Goal: Task Accomplishment & Management: Manage account settings

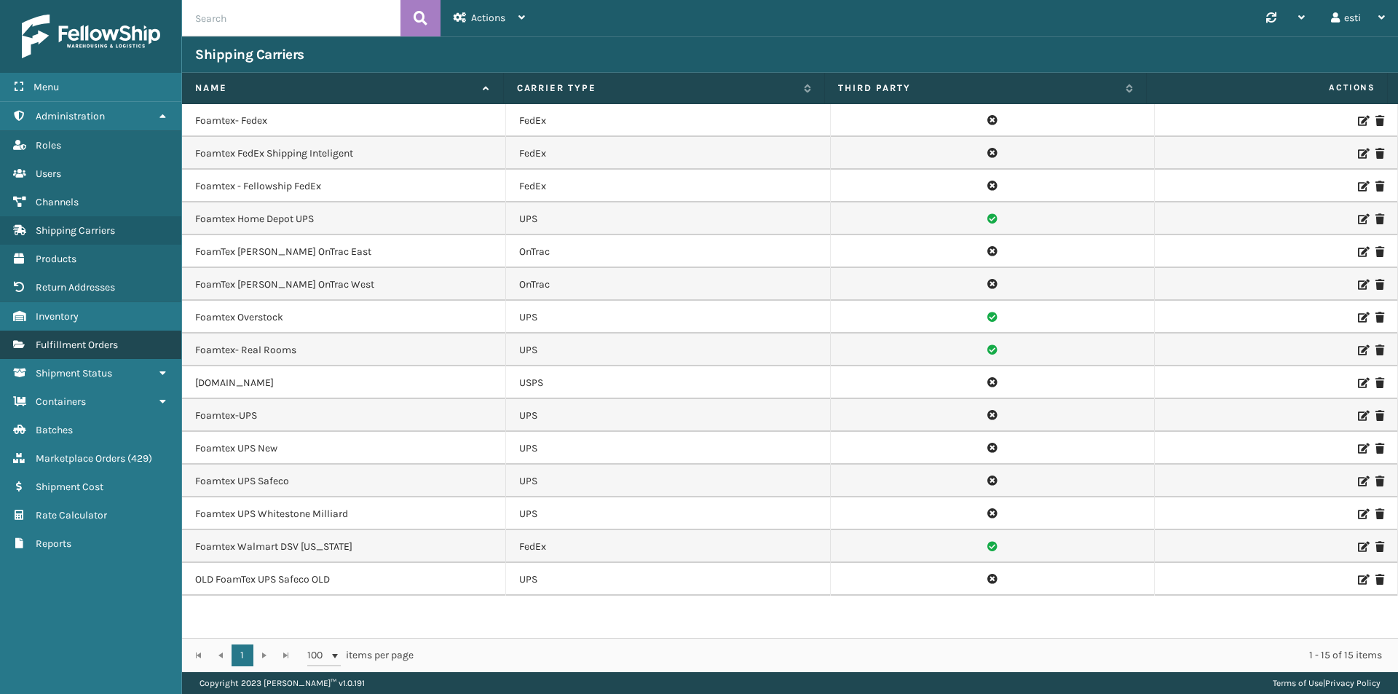
click at [91, 348] on span "Fulfillment Orders" at bounding box center [77, 345] width 82 height 12
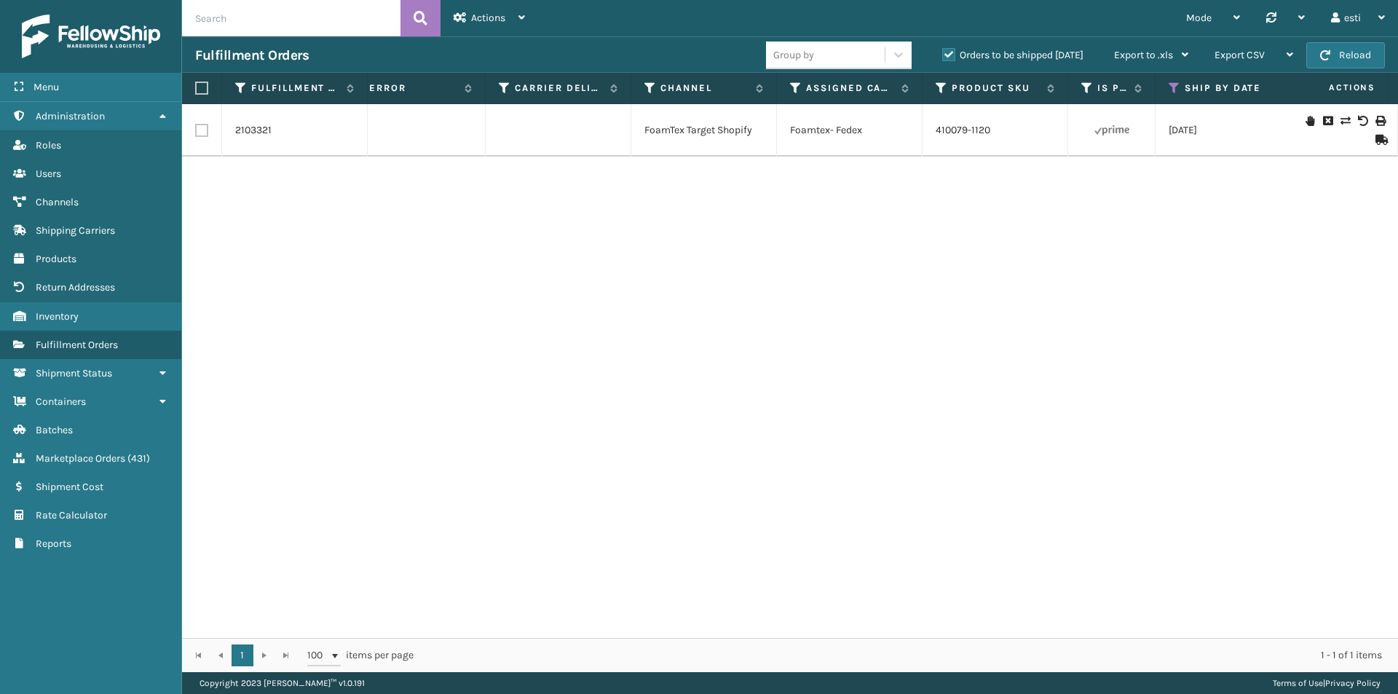
scroll to position [0, 1078]
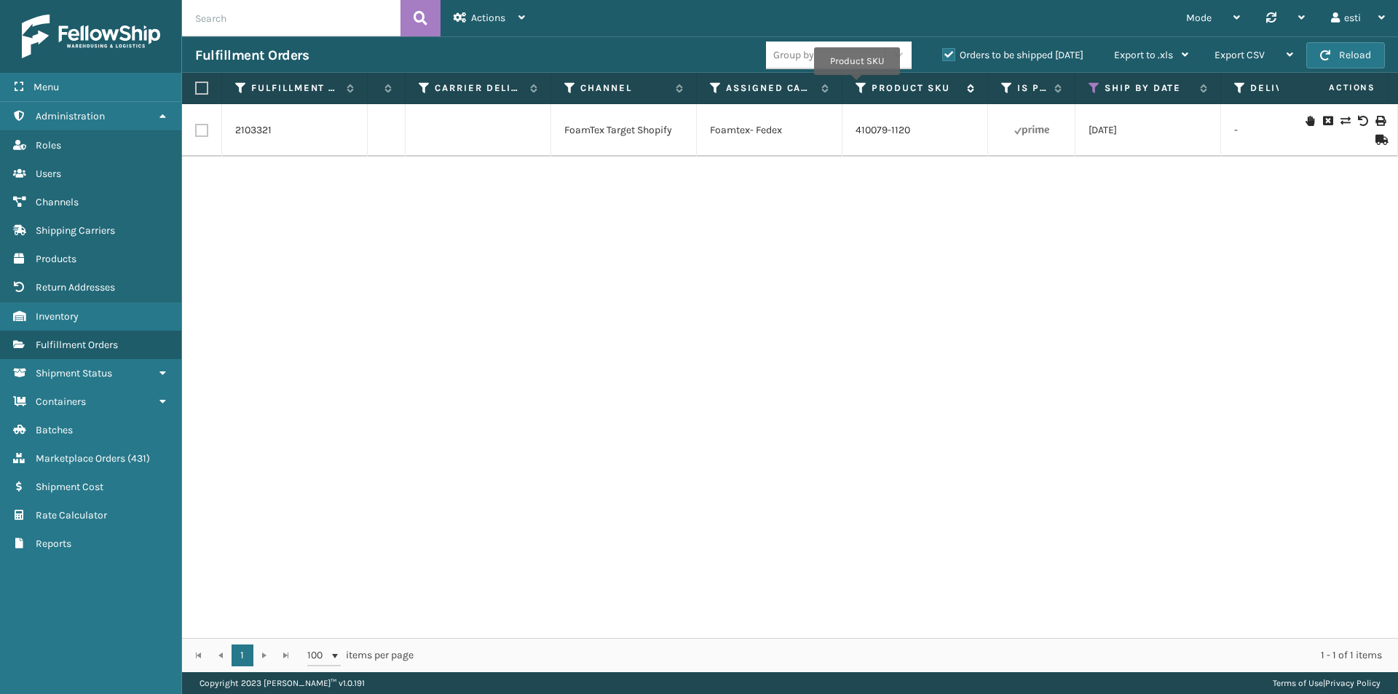
click at [857, 86] on icon at bounding box center [862, 88] width 12 height 13
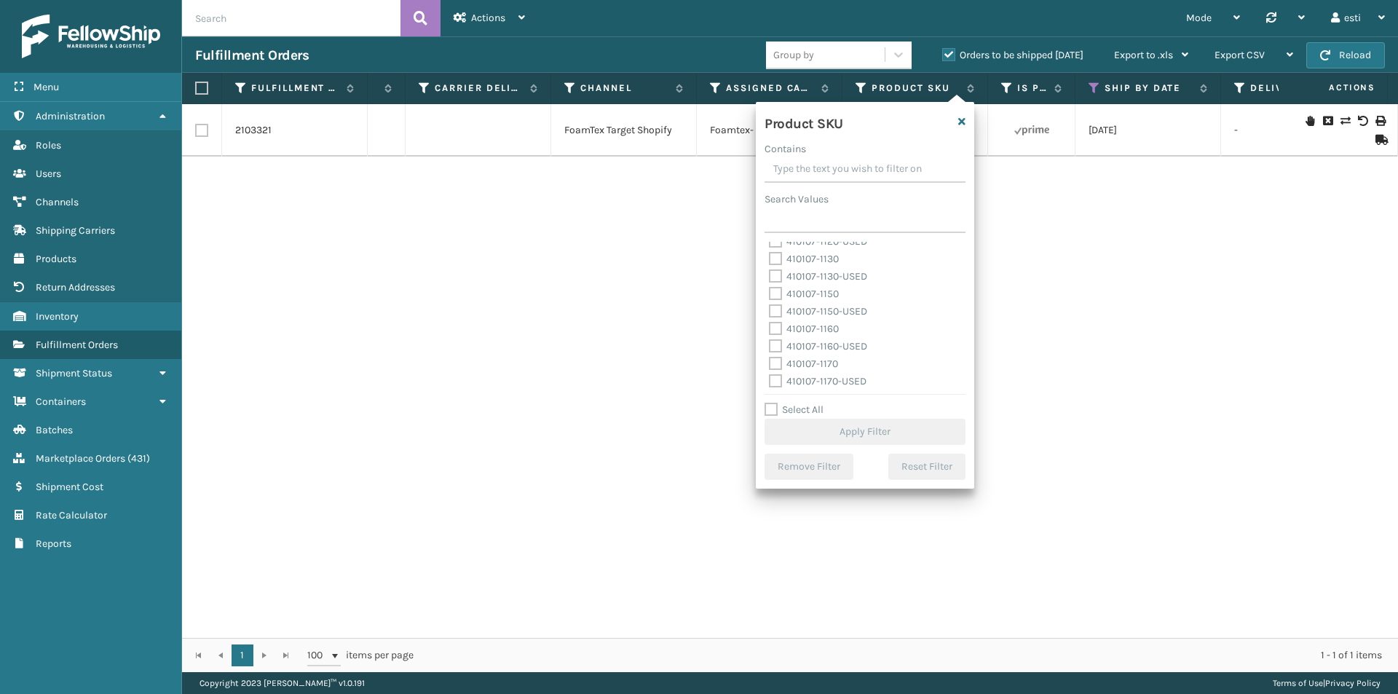
click at [824, 333] on label "410107-1160" at bounding box center [804, 329] width 70 height 12
click at [770, 330] on input "410107-1160" at bounding box center [769, 324] width 1 height 9
checkbox input "true"
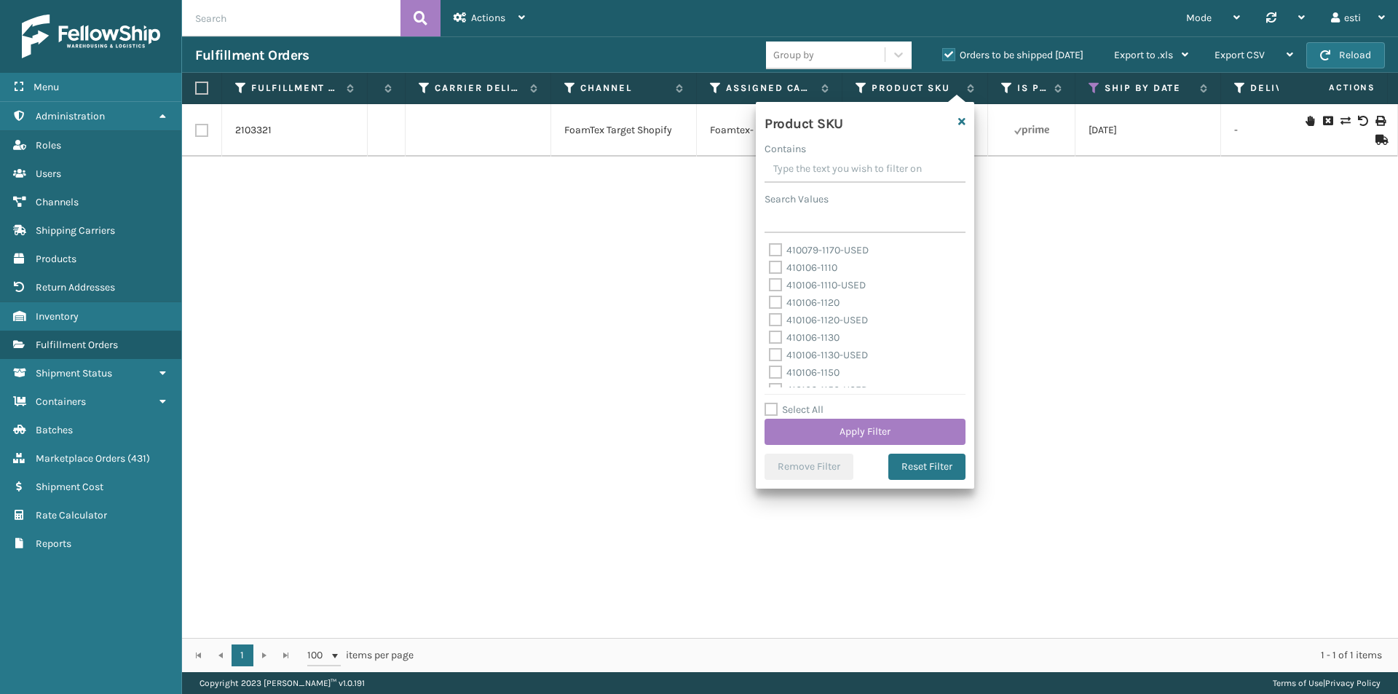
click at [829, 335] on label "410106-1130" at bounding box center [804, 337] width 71 height 12
click at [770, 335] on input "410106-1130" at bounding box center [769, 333] width 1 height 9
checkbox input "true"
click at [870, 425] on button "Apply Filter" at bounding box center [864, 432] width 201 height 26
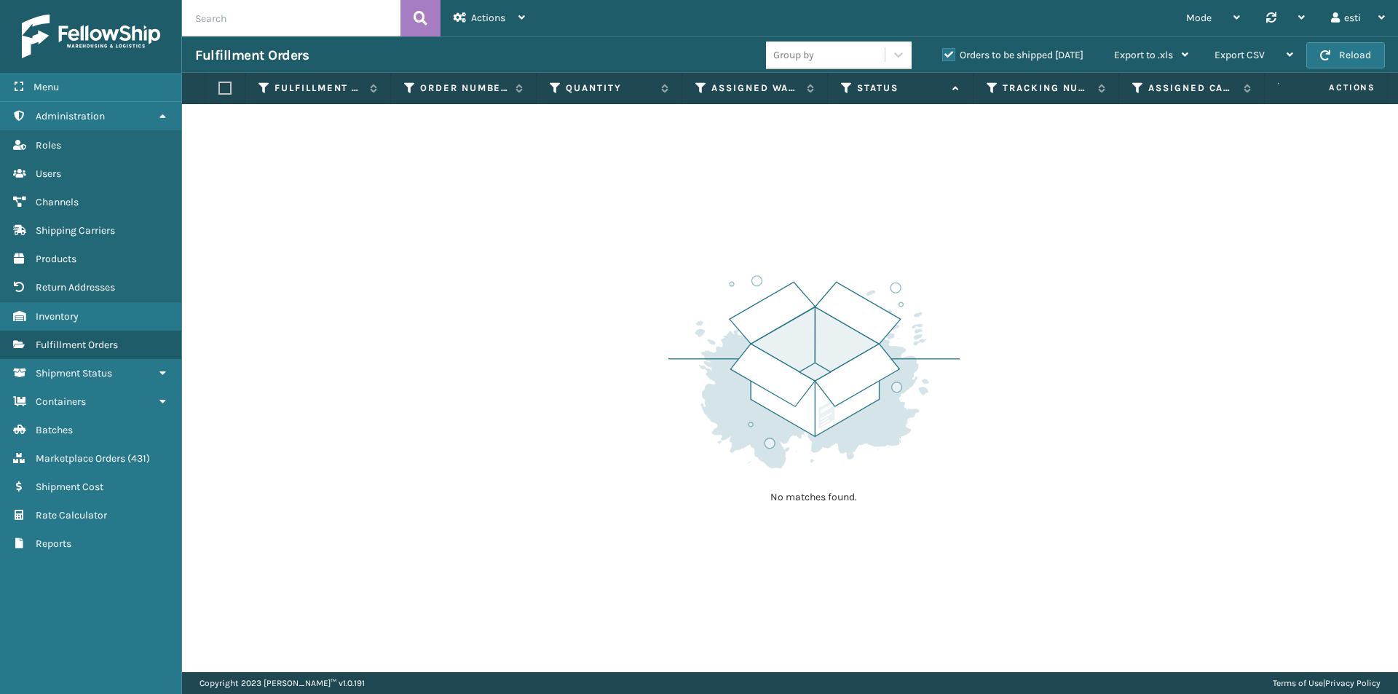
click at [946, 55] on label "Orders to be shipped [DATE]" at bounding box center [1012, 55] width 141 height 12
click at [943, 55] on input "Orders to be shipped [DATE]" at bounding box center [942, 51] width 1 height 9
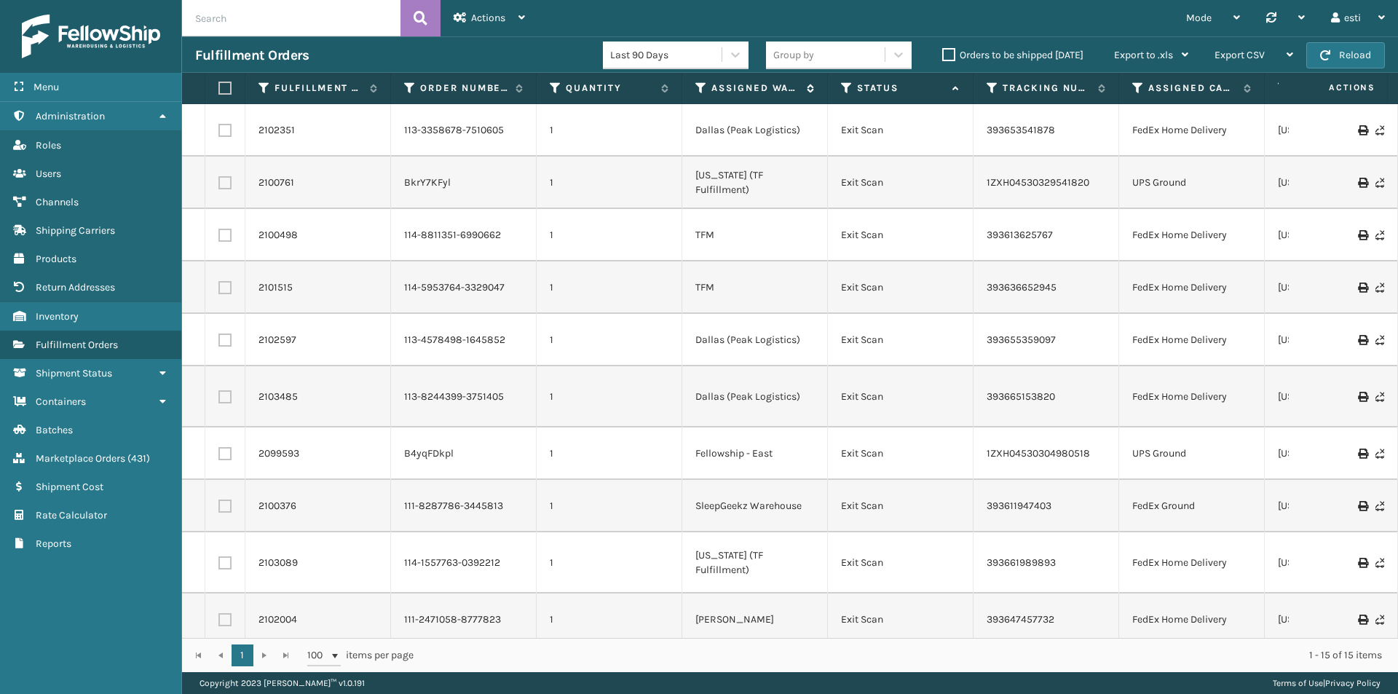
click at [700, 84] on icon at bounding box center [701, 88] width 12 height 13
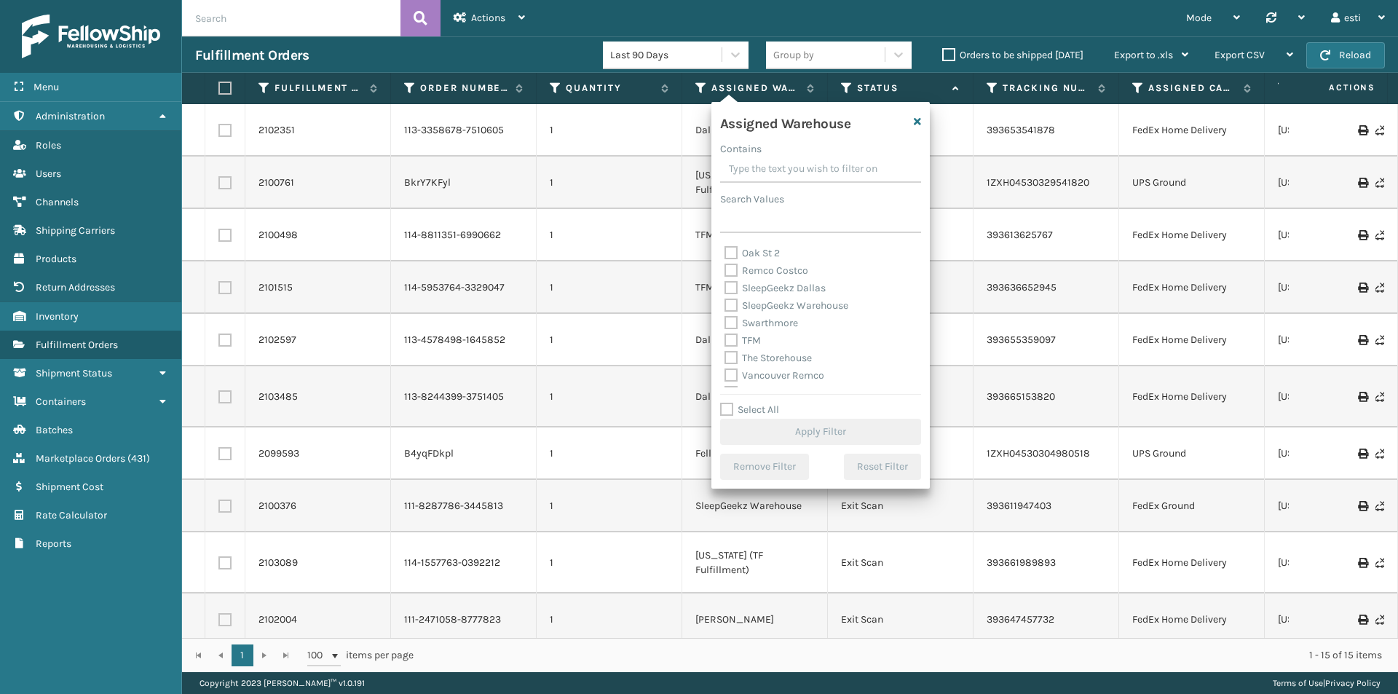
click at [735, 340] on label "TFM" at bounding box center [742, 340] width 36 height 12
click at [725, 340] on input "TFM" at bounding box center [724, 336] width 1 height 9
checkbox input "true"
click at [797, 425] on button "Apply Filter" at bounding box center [820, 432] width 201 height 26
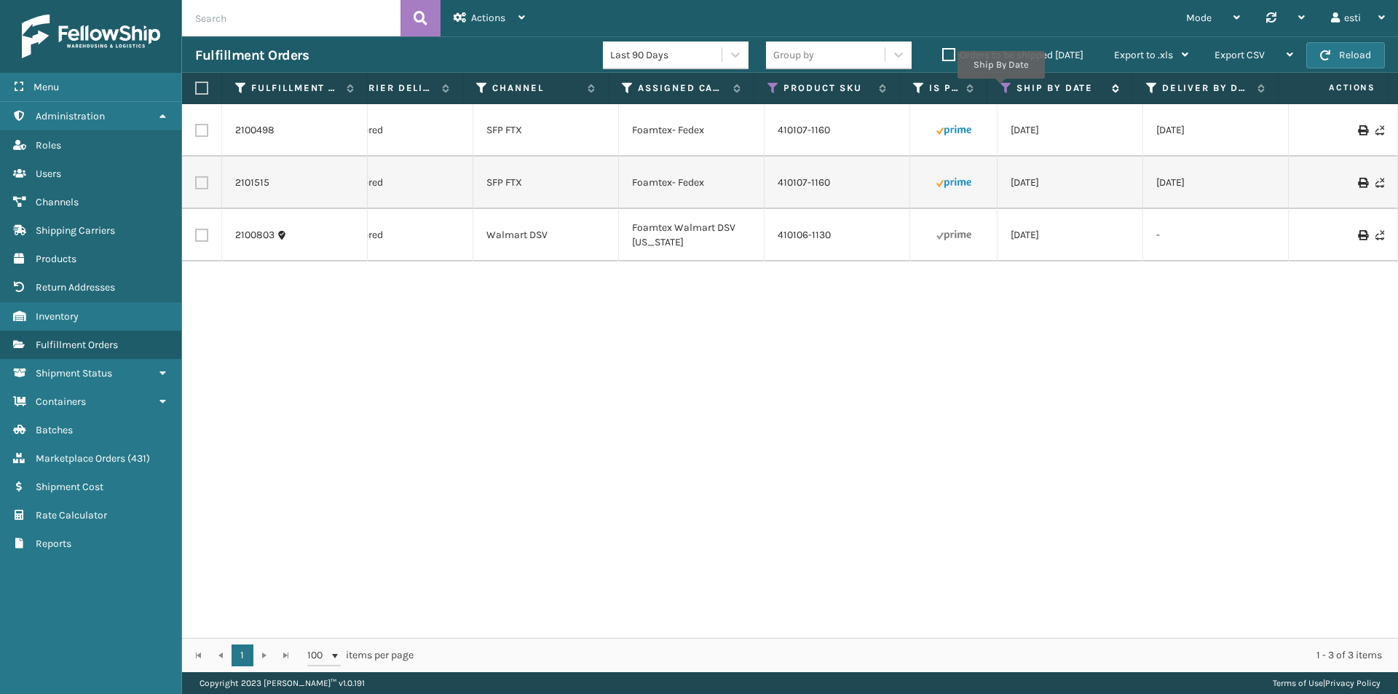
click at [1001, 89] on icon at bounding box center [1006, 88] width 12 height 13
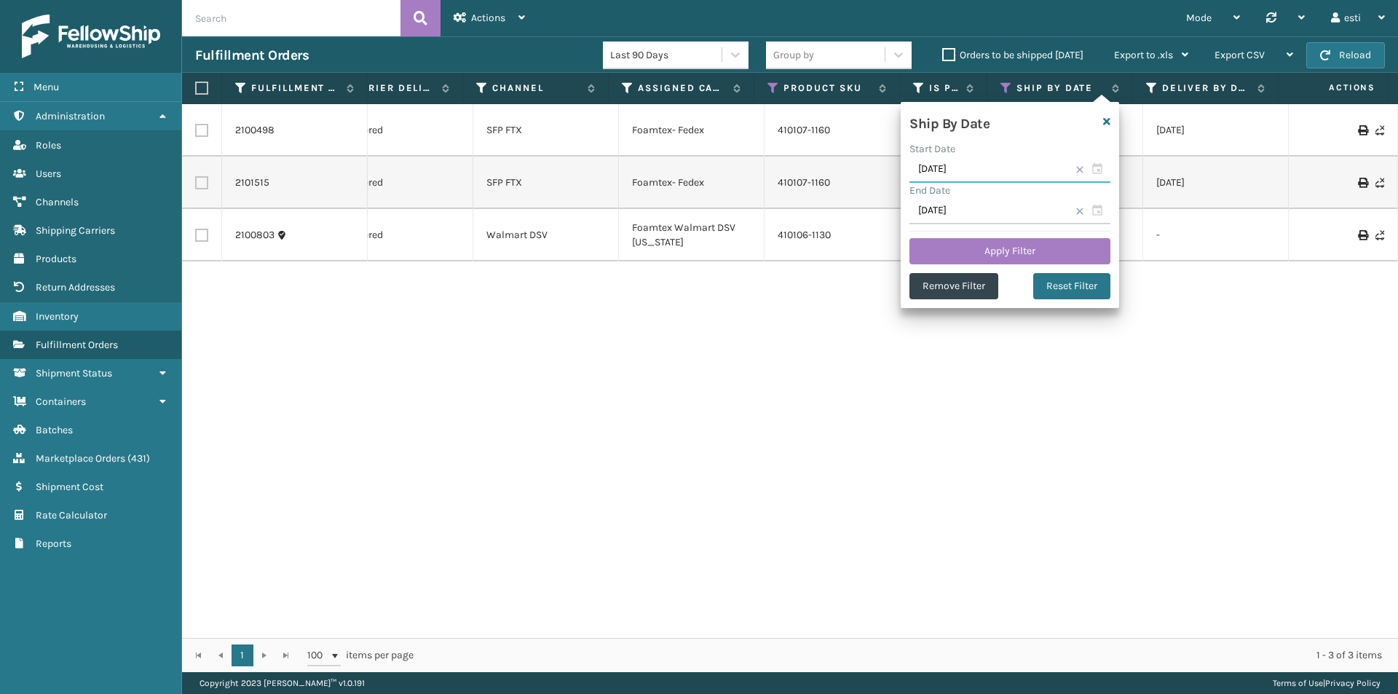
click at [990, 169] on input "[DATE]" at bounding box center [1009, 170] width 201 height 26
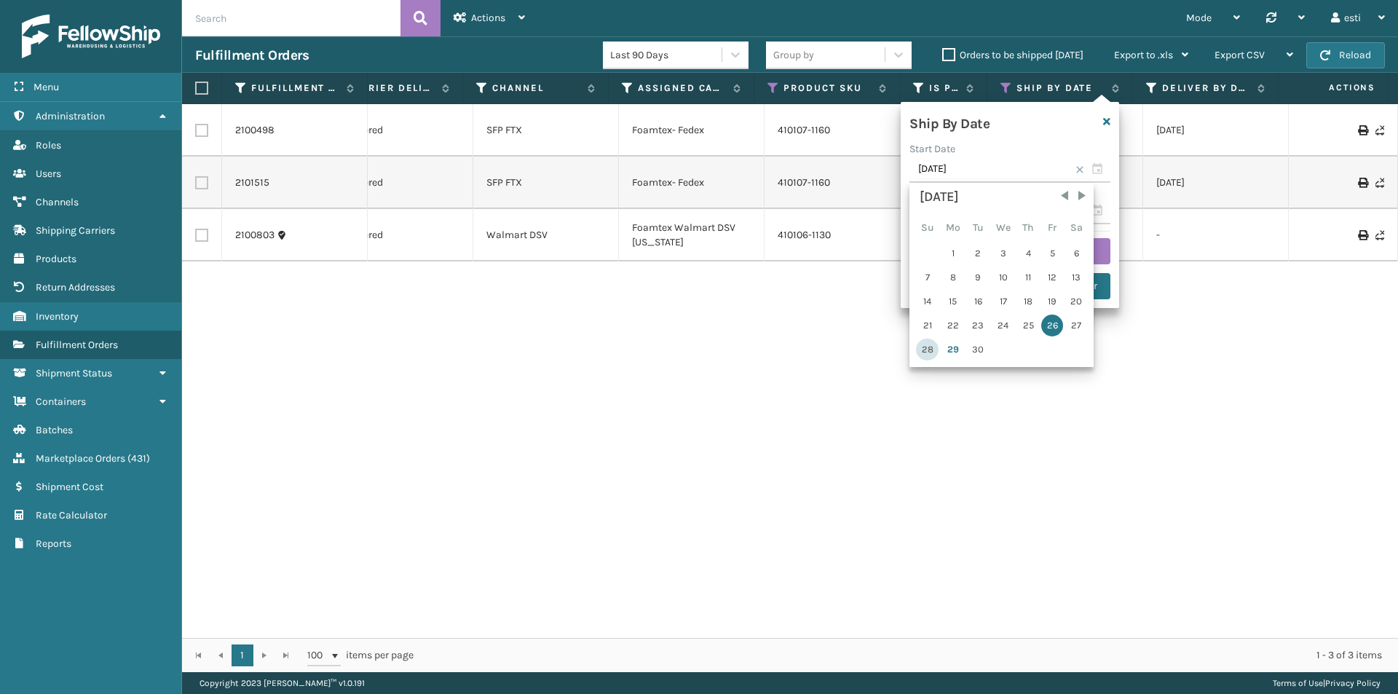
click at [932, 347] on div "28" at bounding box center [927, 350] width 23 height 22
type input "[DATE]"
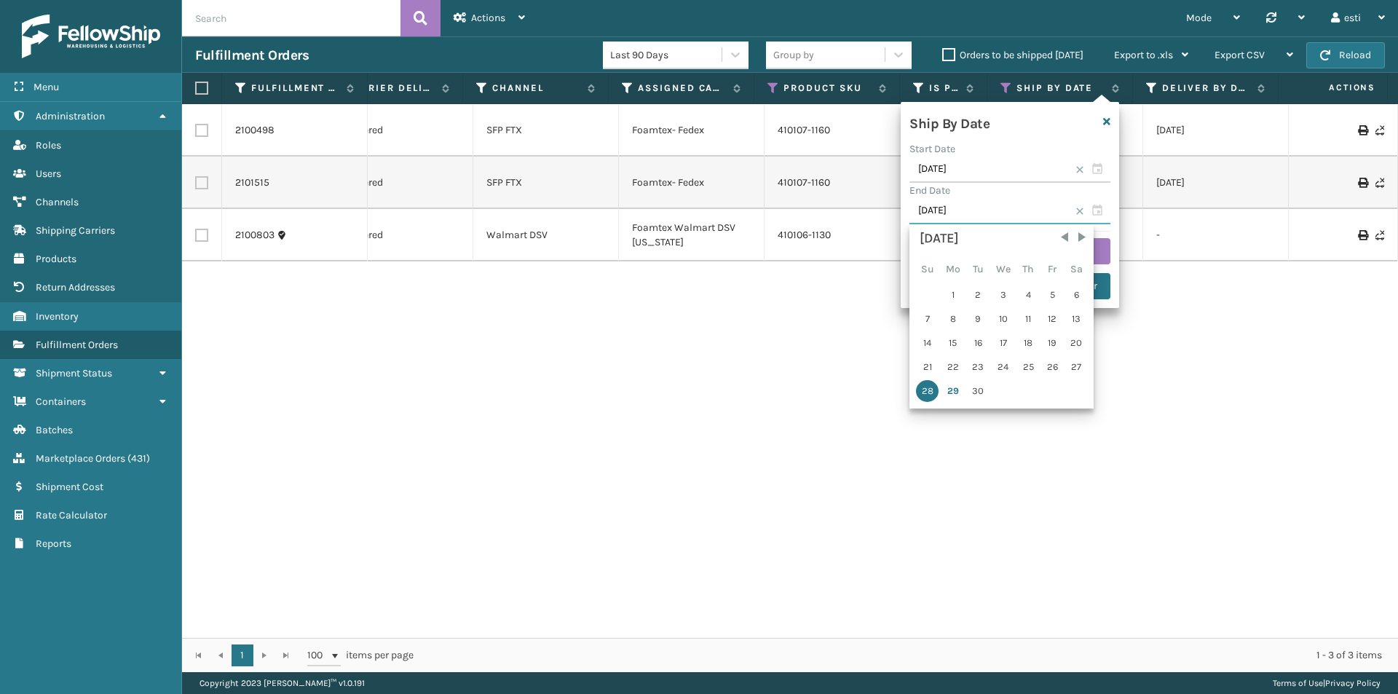
click at [970, 203] on input "[DATE]" at bounding box center [1009, 211] width 201 height 26
click at [979, 389] on div "30" at bounding box center [978, 391] width 22 height 22
type input "[DATE]"
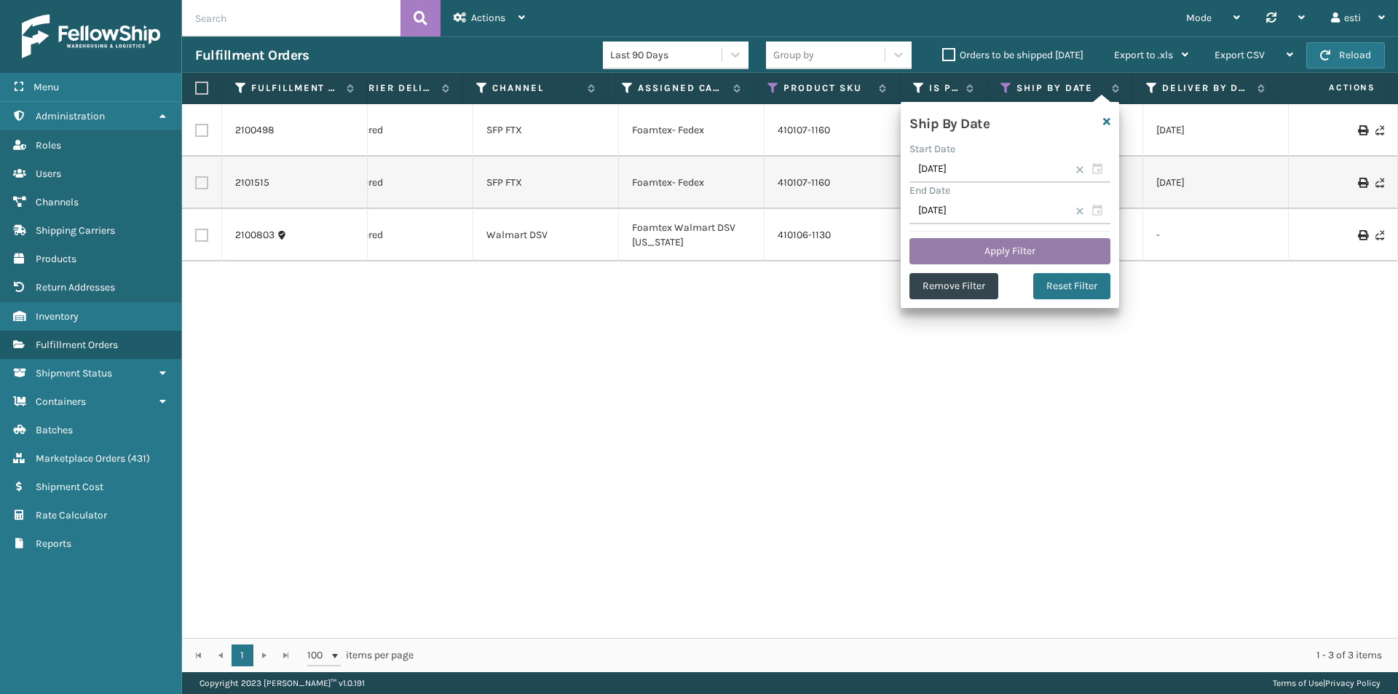
click at [991, 258] on button "Apply Filter" at bounding box center [1009, 251] width 201 height 26
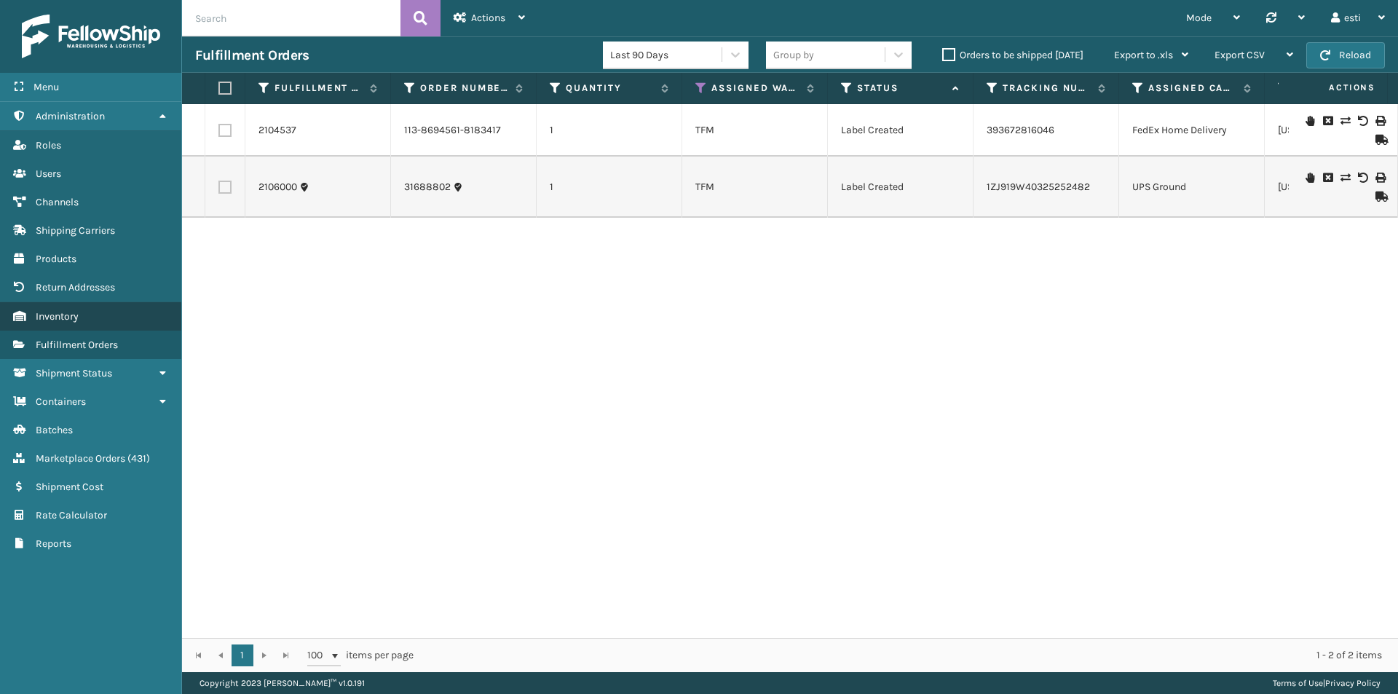
click at [78, 319] on span "Inventory" at bounding box center [57, 316] width 43 height 12
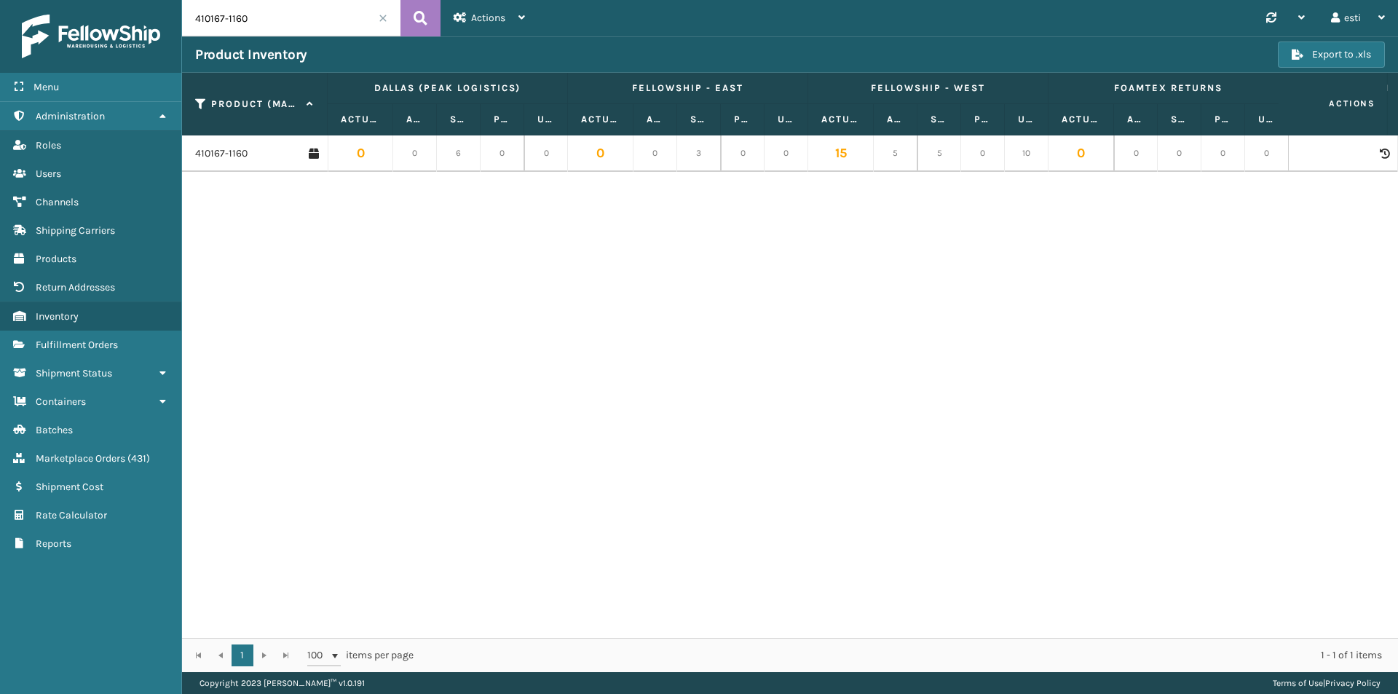
drag, startPoint x: 273, startPoint y: 23, endPoint x: 157, endPoint y: 10, distance: 116.5
click at [157, 0] on div "Menu Administration Roles Users Channels Shipping Carriers Products Return Addr…" at bounding box center [699, 0] width 1398 height 0
type input "410107-1160"
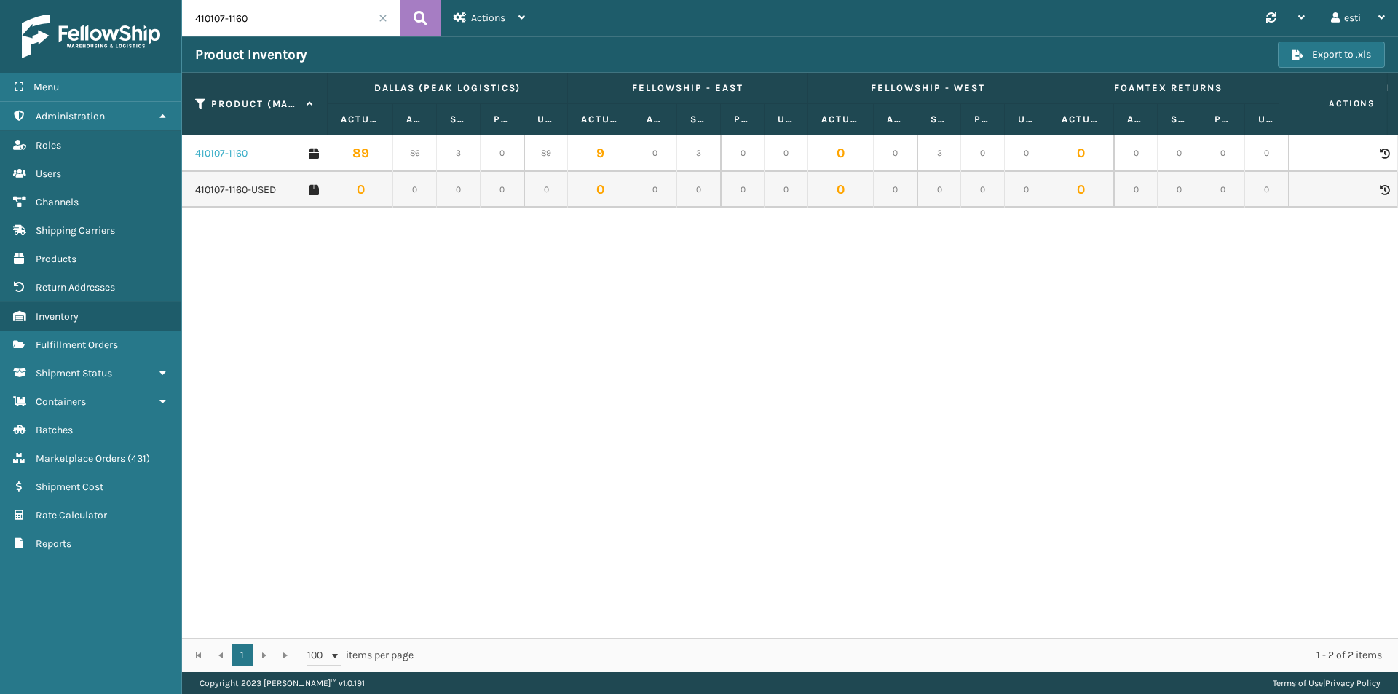
click at [235, 151] on link "410107-1160" at bounding box center [221, 153] width 52 height 15
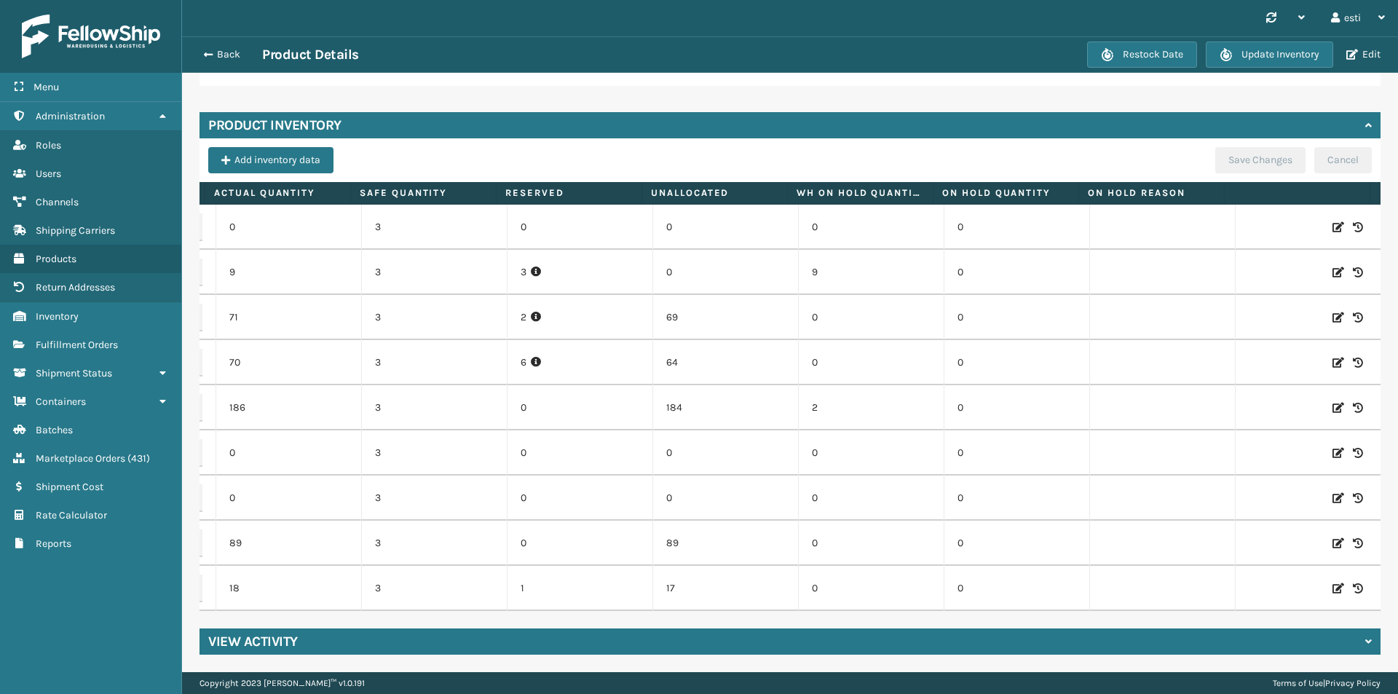
click at [1332, 581] on icon at bounding box center [1338, 588] width 12 height 15
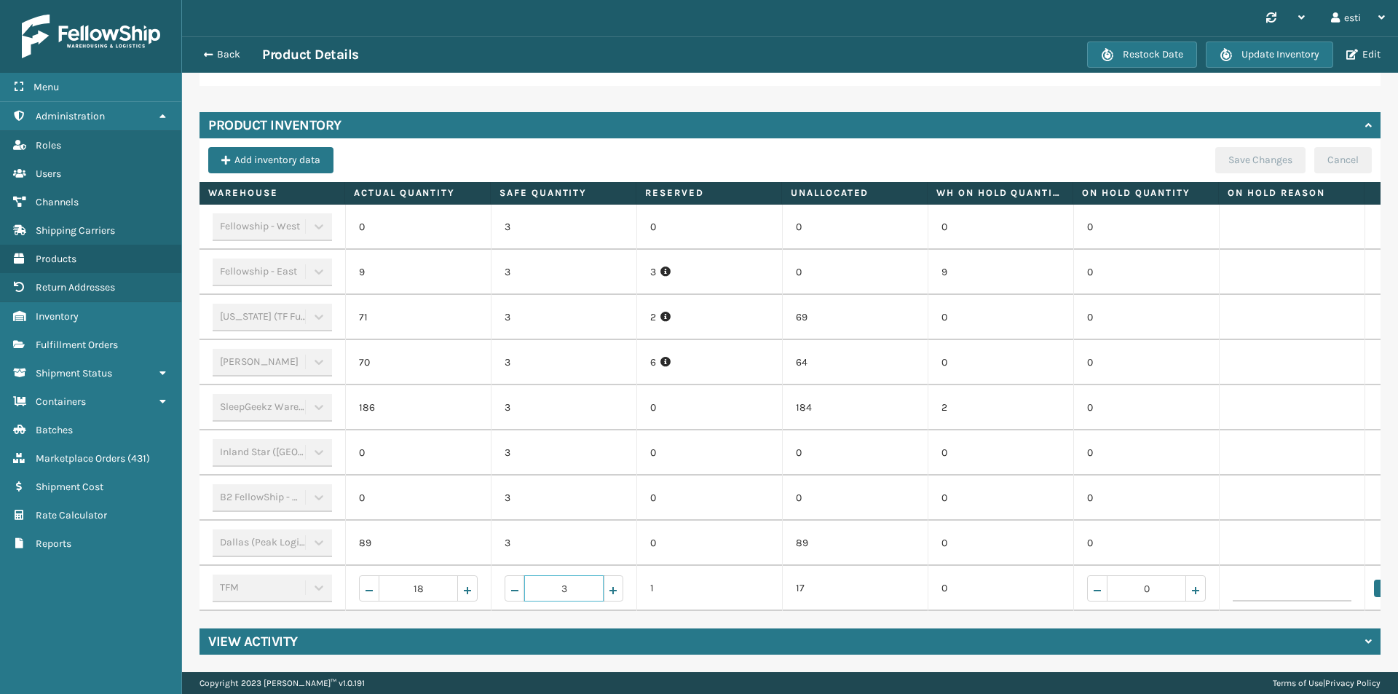
drag, startPoint x: 592, startPoint y: 580, endPoint x: 553, endPoint y: 580, distance: 39.3
click at [553, 580] on input "3" at bounding box center [563, 588] width 79 height 26
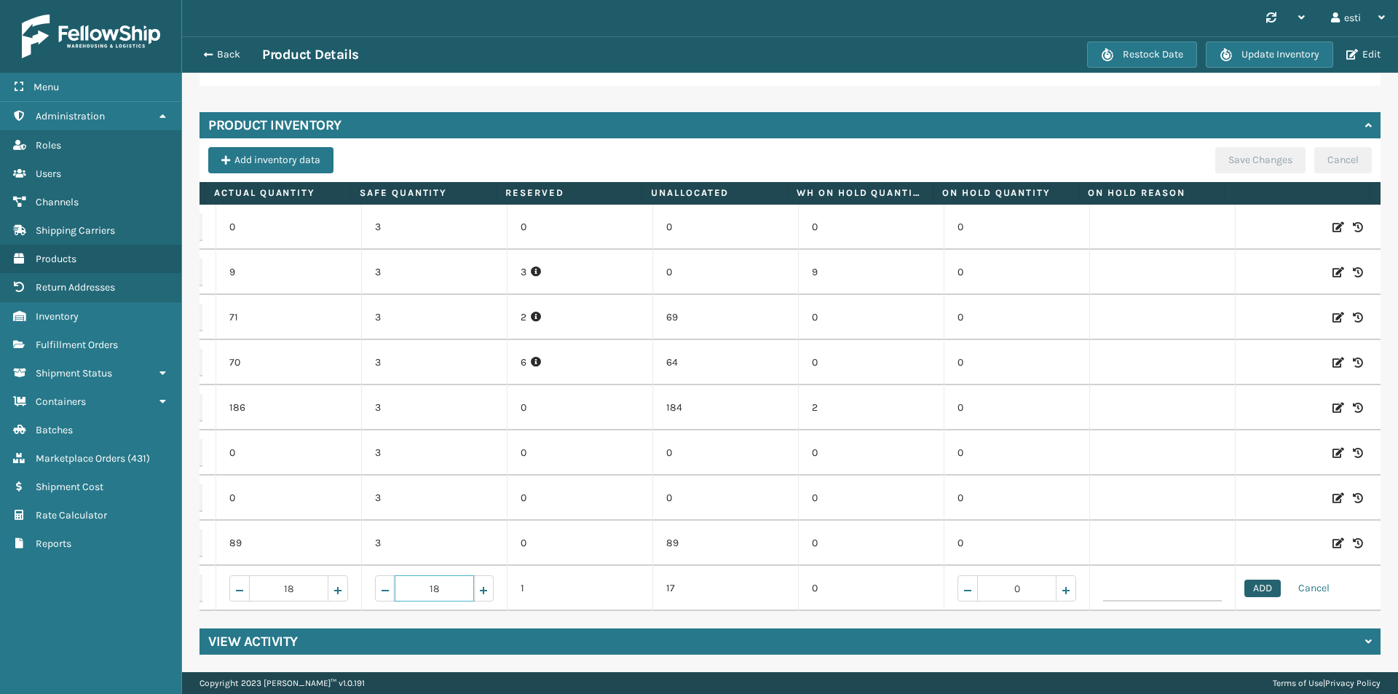
type input "18"
click at [1244, 580] on button "ADD" at bounding box center [1262, 588] width 36 height 17
click at [1234, 150] on button "Save Changes" at bounding box center [1260, 160] width 90 height 26
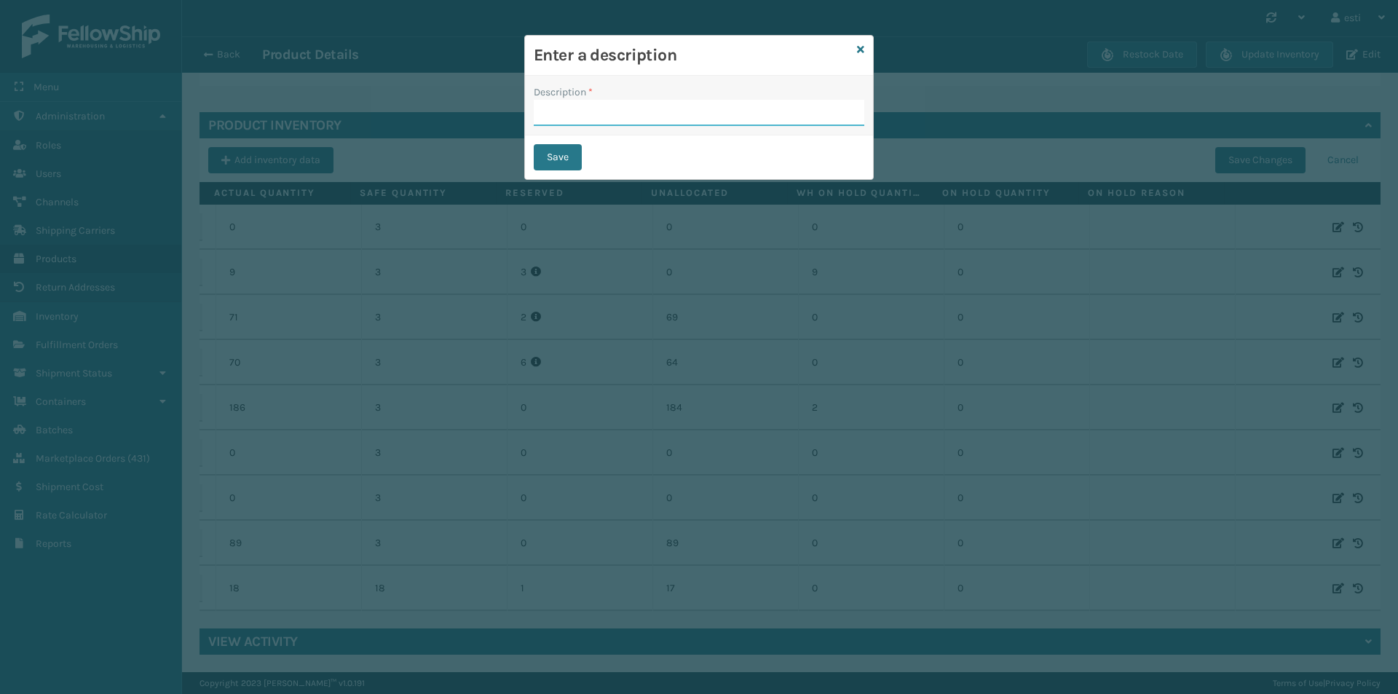
click at [706, 100] on input "Description *" at bounding box center [699, 113] width 331 height 26
type input "add"
click at [574, 153] on button "Save" at bounding box center [558, 157] width 48 height 26
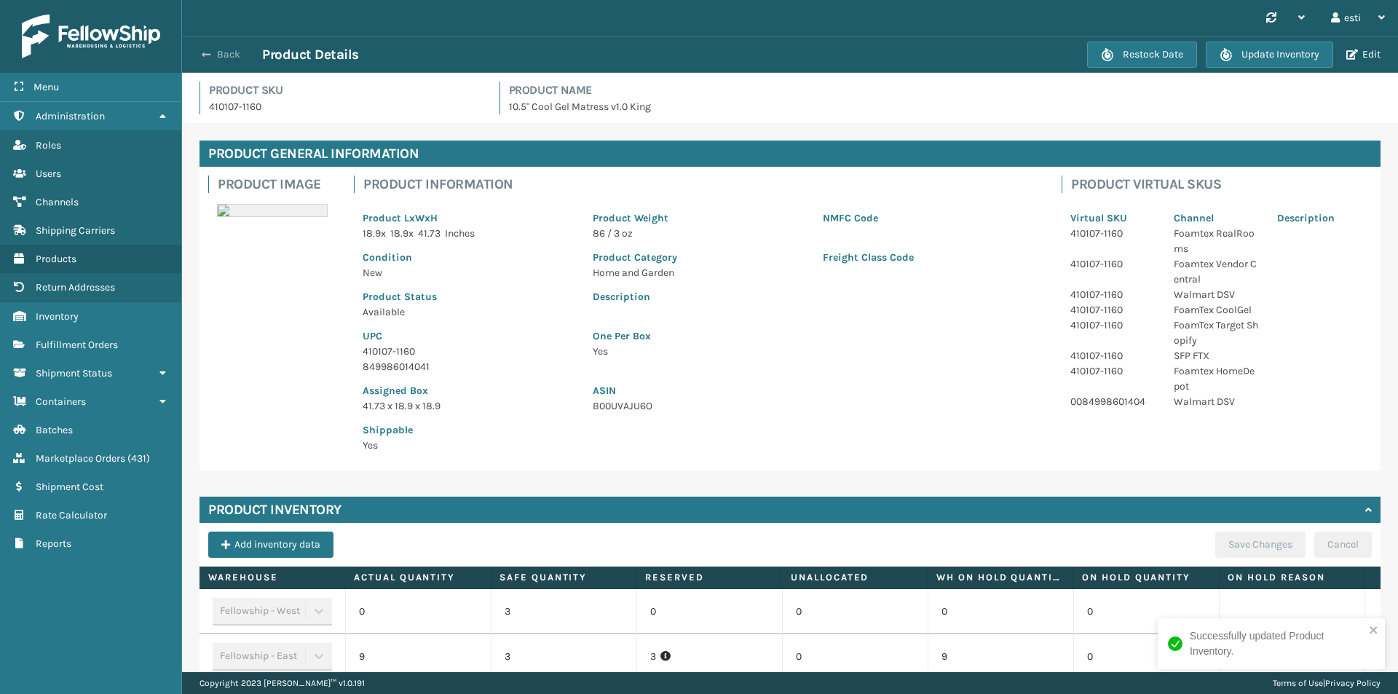
click at [225, 52] on button "Back" at bounding box center [228, 54] width 67 height 13
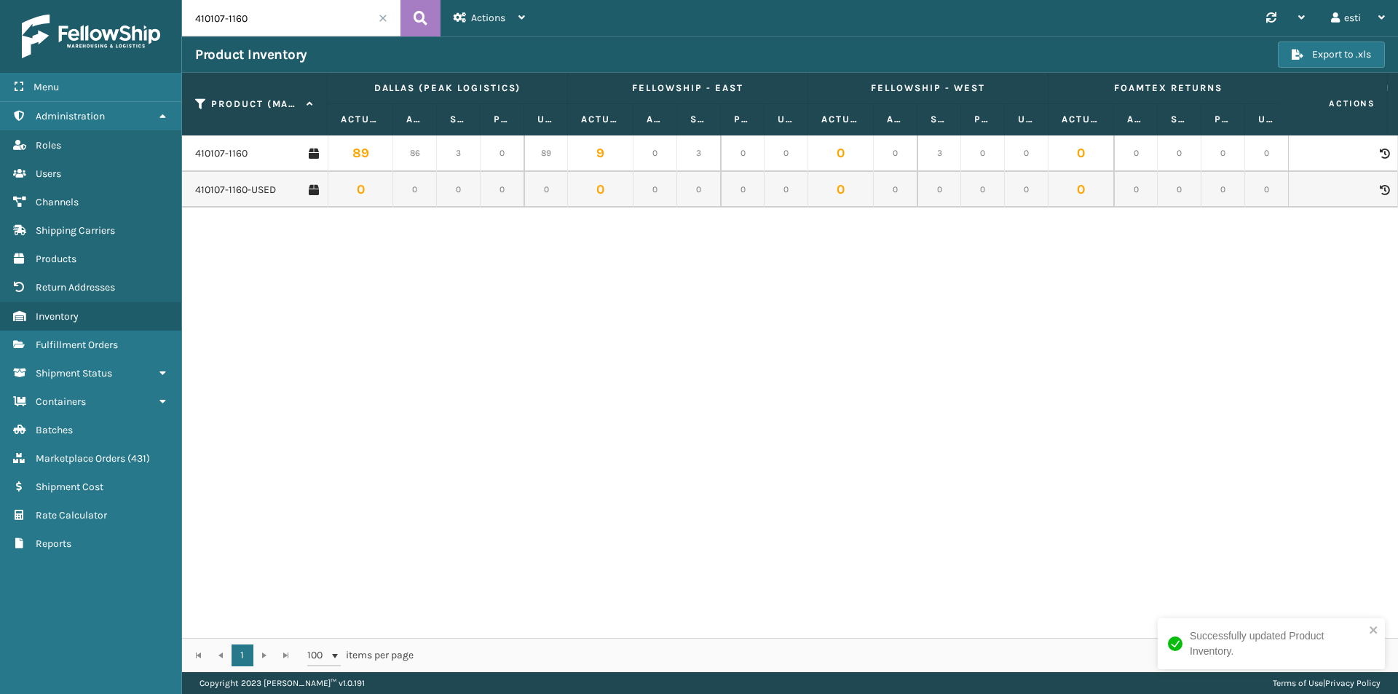
click at [285, 23] on input "410107-1160" at bounding box center [291, 18] width 218 height 36
drag, startPoint x: 301, startPoint y: 21, endPoint x: 189, endPoint y: 23, distance: 112.1
click at [189, 23] on input "410107-1160" at bounding box center [291, 18] width 218 height 36
type input "410106-1130"
click at [240, 154] on link "410106-1130" at bounding box center [221, 153] width 53 height 15
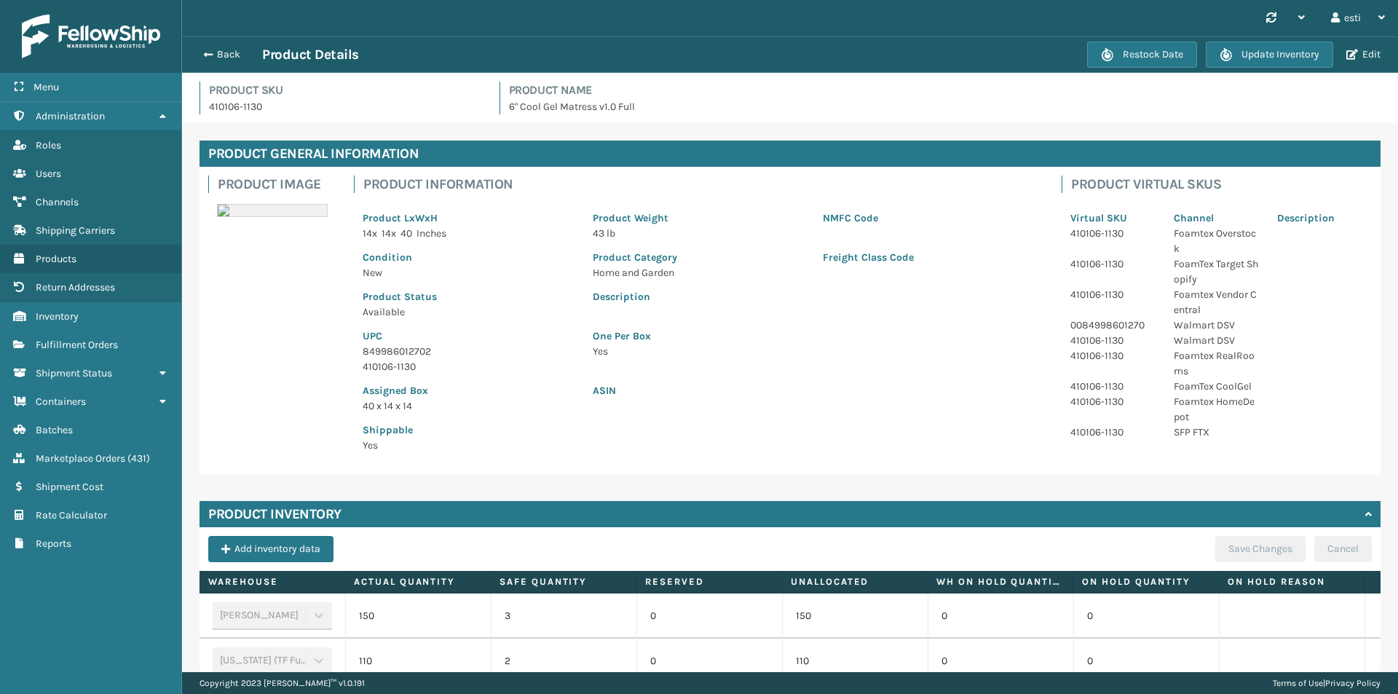
click at [892, 418] on div "Shippable Yes" at bounding box center [699, 433] width 690 height 39
click at [387, 95] on h4 "Product SKU" at bounding box center [345, 90] width 273 height 17
